Goal: Navigation & Orientation: Find specific page/section

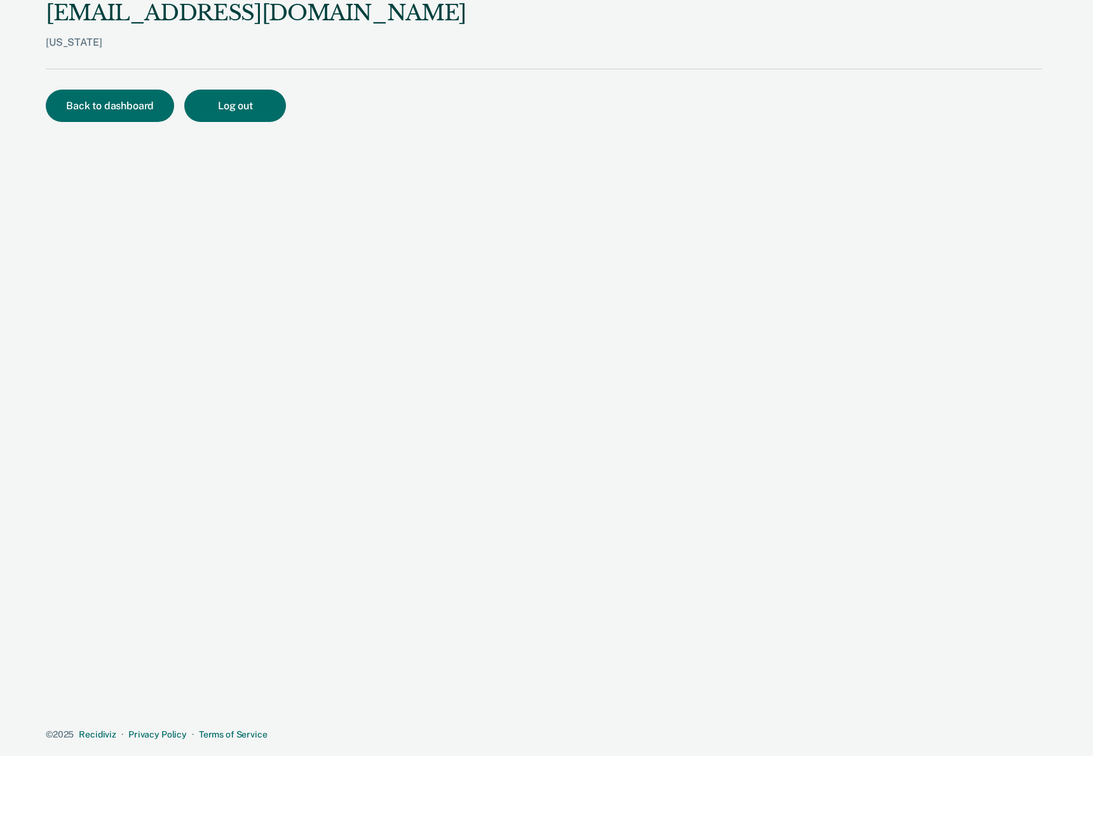
click at [543, 186] on div "[EMAIL_ADDRESS][DOMAIN_NAME] [US_STATE] Back to dashboard Log out © 2025 Recidi…" at bounding box center [544, 370] width 996 height 740
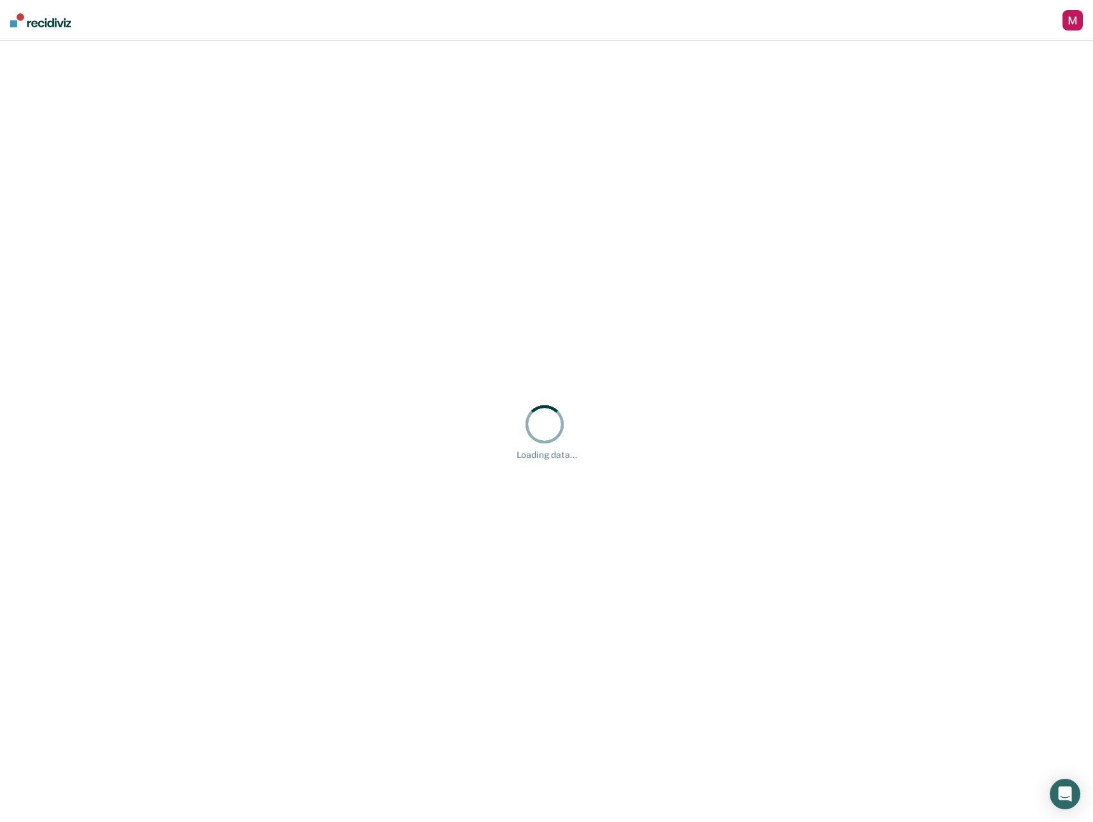
click at [1072, 20] on div "button" at bounding box center [1072, 20] width 20 height 20
click at [976, 48] on link "Profile" at bounding box center [1019, 51] width 106 height 11
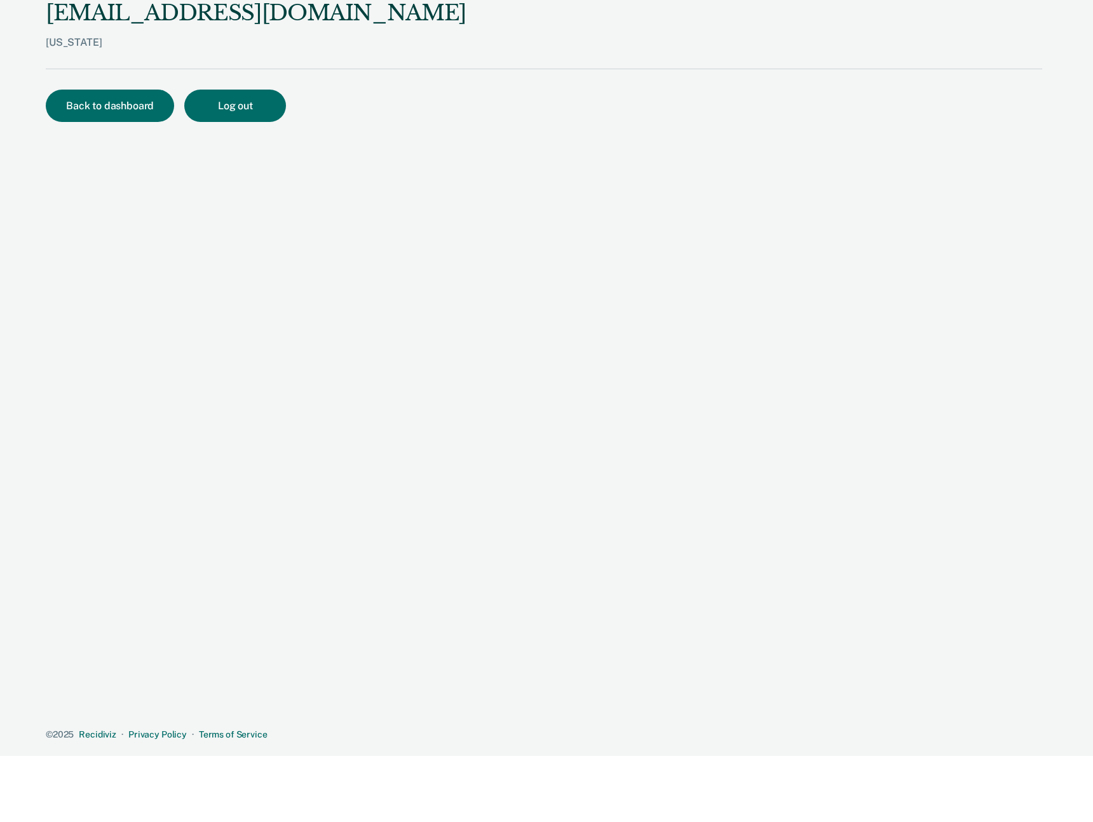
click at [252, 67] on div "[US_STATE]" at bounding box center [256, 52] width 421 height 32
click at [133, 105] on button "Back to dashboard" at bounding box center [110, 106] width 128 height 32
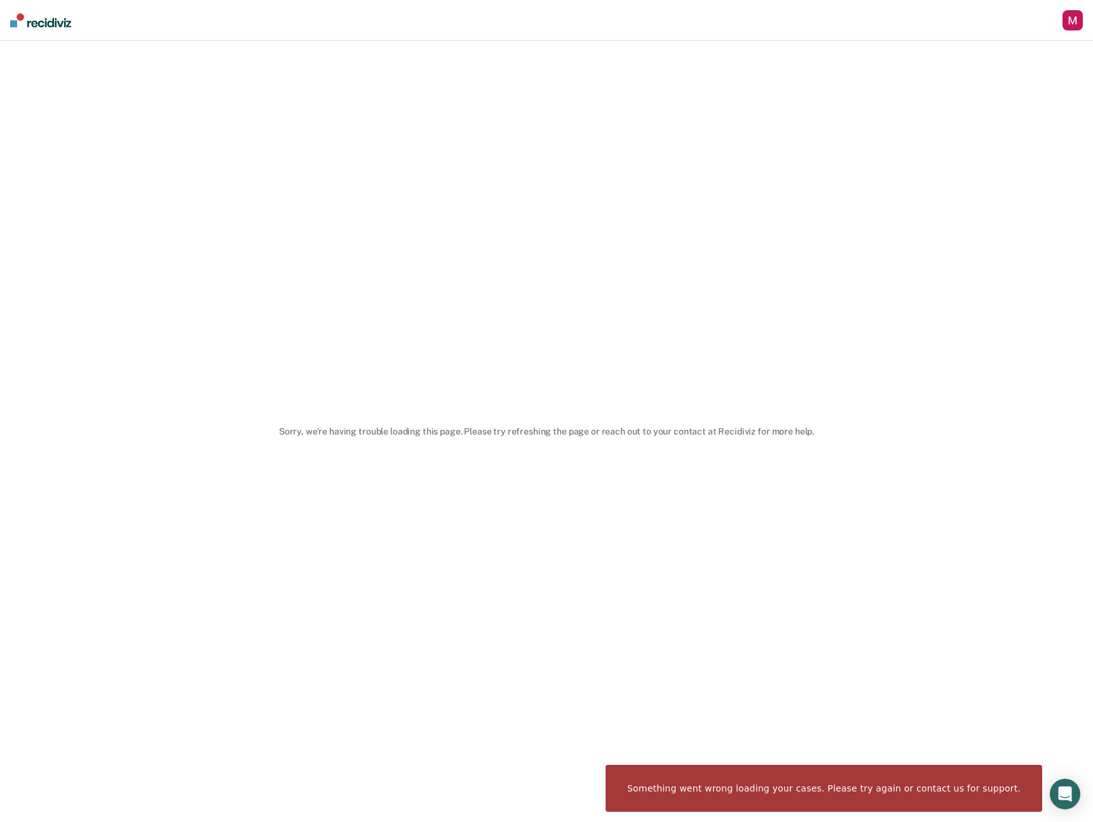
click at [1067, 25] on div "button" at bounding box center [1072, 20] width 20 height 20
click at [979, 51] on link "Profile" at bounding box center [1019, 51] width 106 height 11
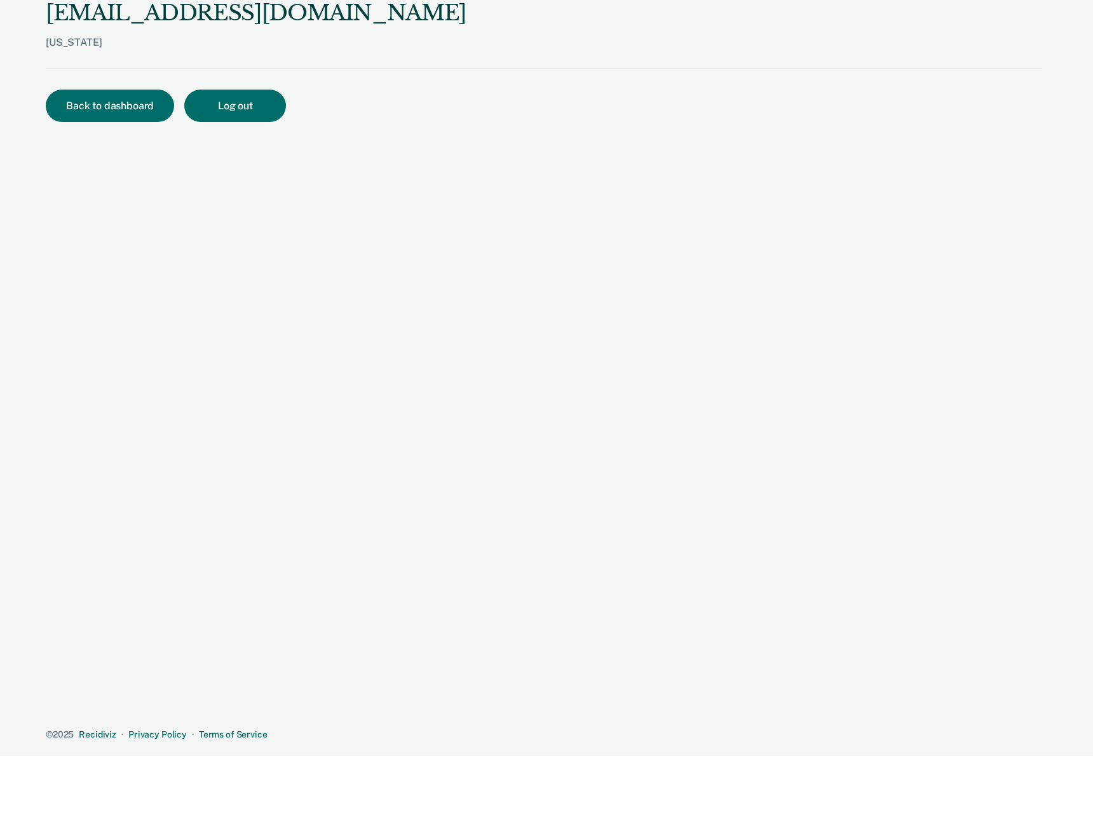
click at [381, 152] on div "Back to dashboard Log out" at bounding box center [544, 121] width 996 height 63
